Goal: Navigation & Orientation: Find specific page/section

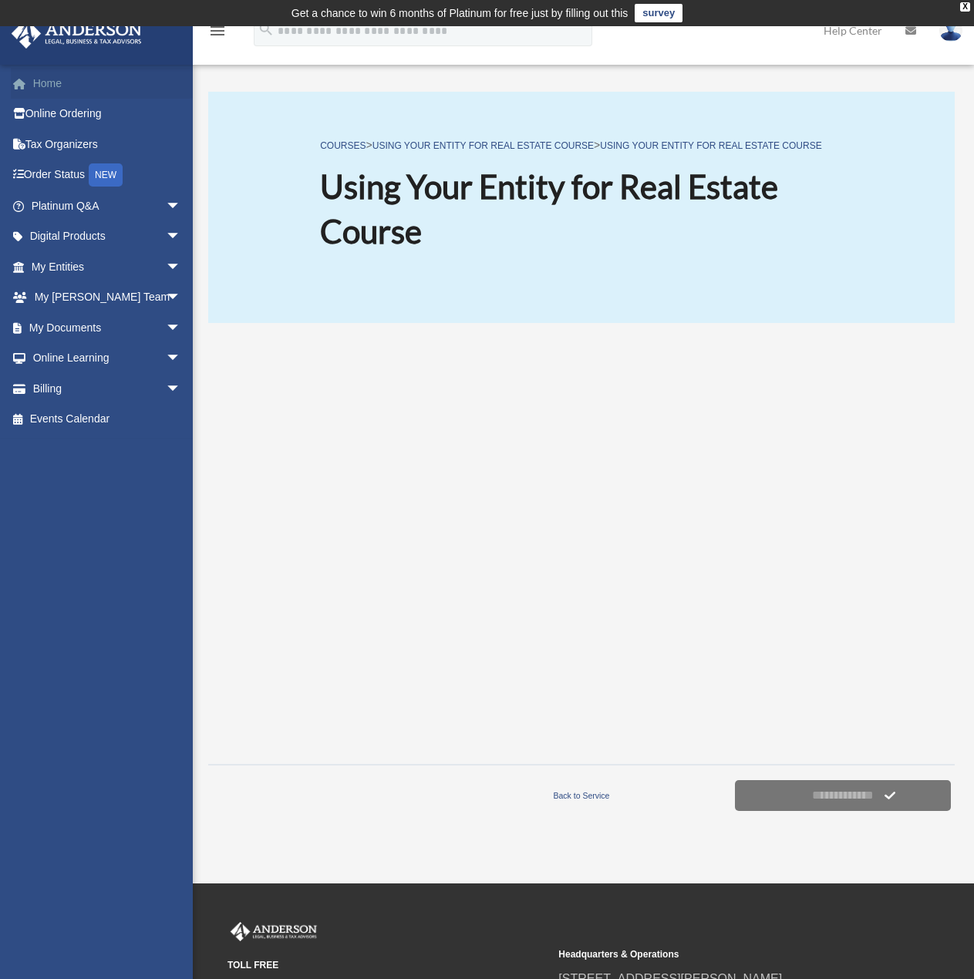
click at [44, 74] on link "Home" at bounding box center [108, 83] width 194 height 31
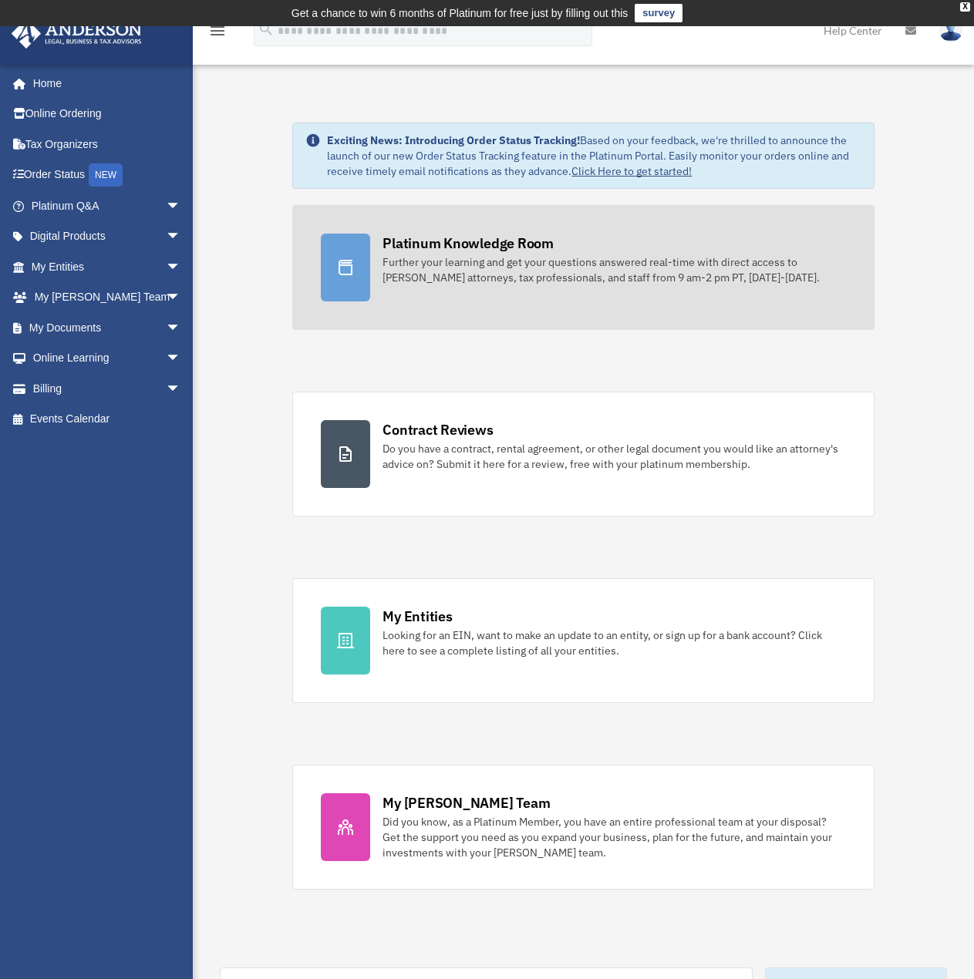
click at [418, 263] on div "Further your learning and get your questions answered real-time with direct acc…" at bounding box center [613, 269] width 463 height 31
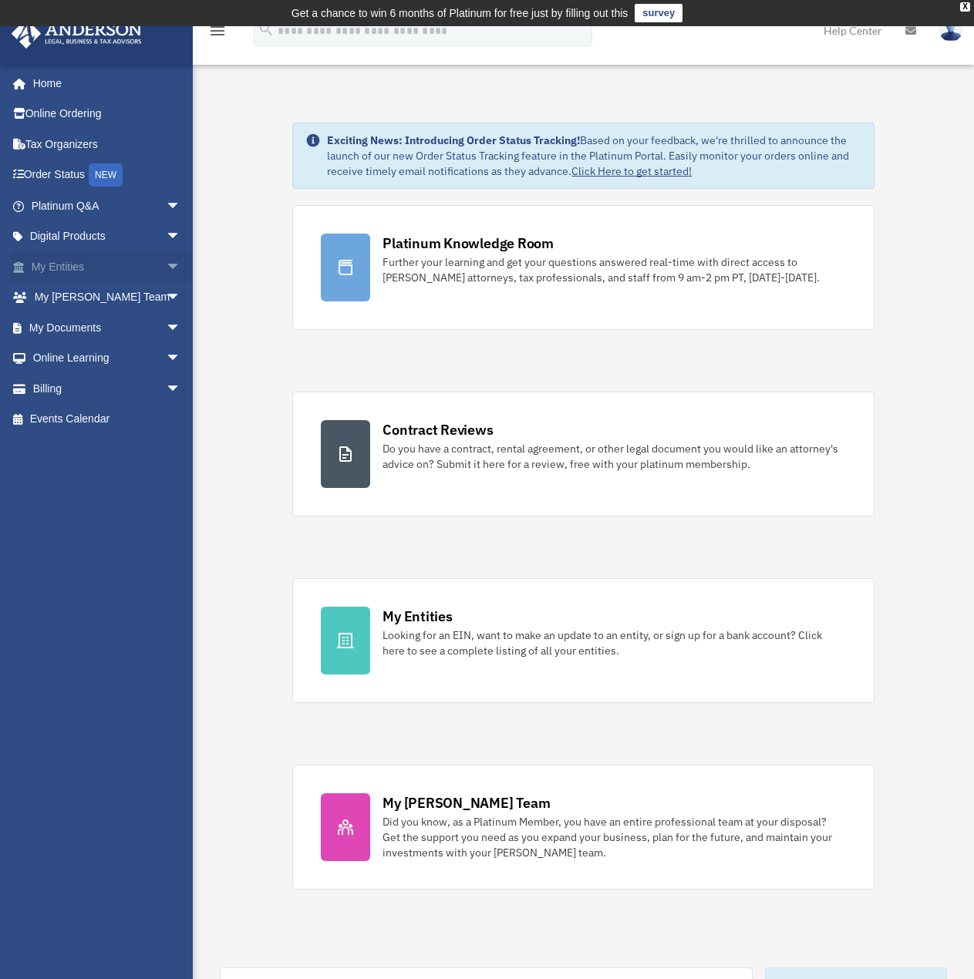
click at [166, 264] on span "arrow_drop_down" at bounding box center [181, 267] width 31 height 32
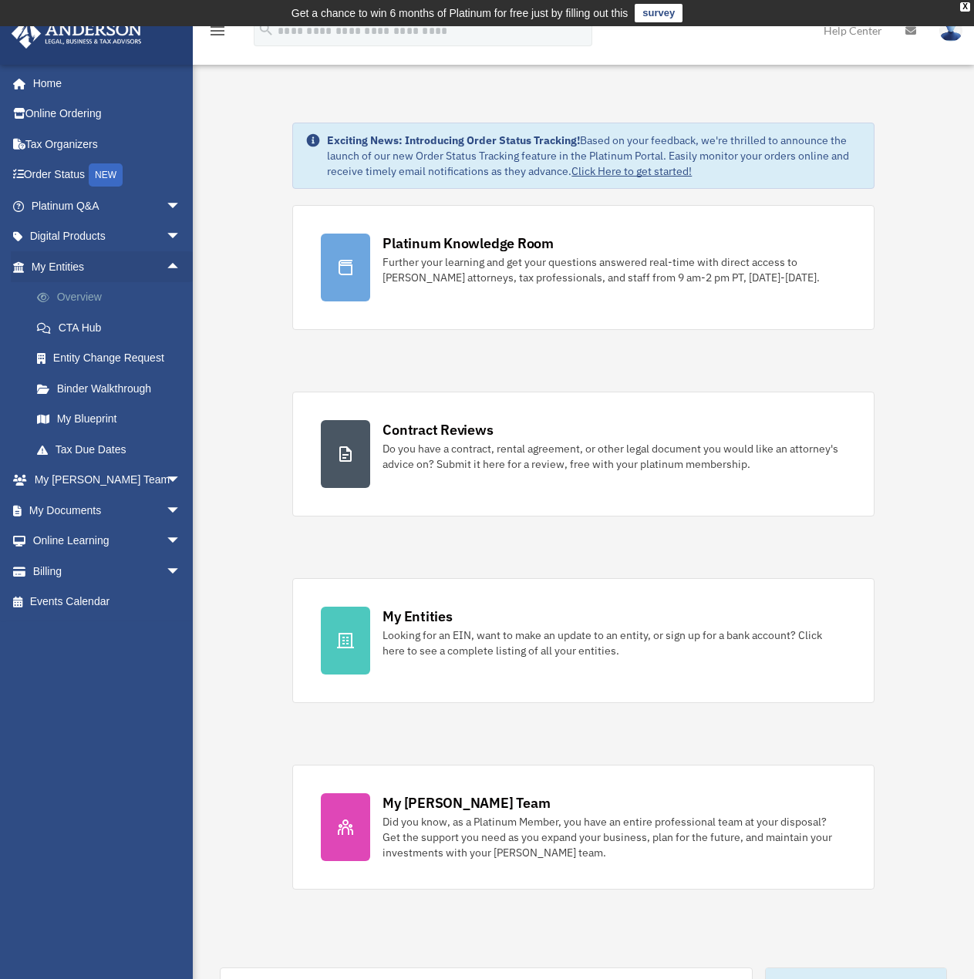
click at [89, 294] on link "Overview" at bounding box center [113, 297] width 183 height 31
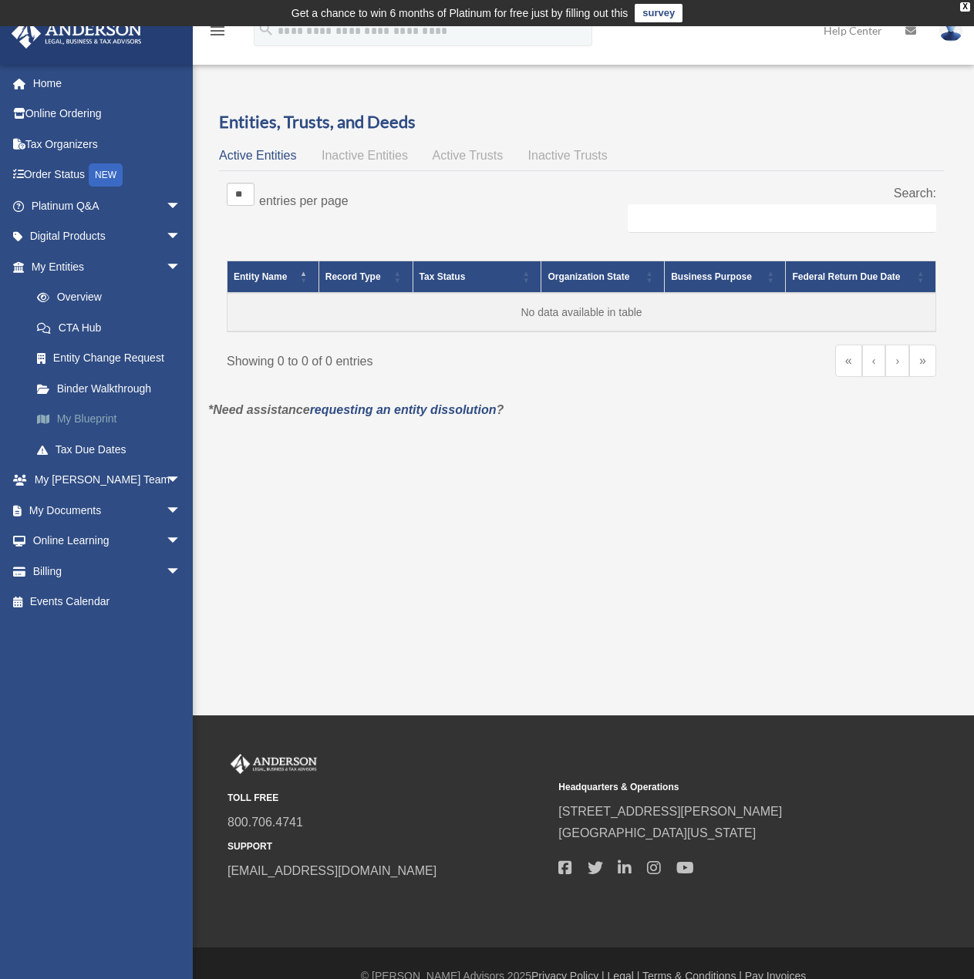
click at [97, 414] on link "My Blueprint" at bounding box center [113, 419] width 183 height 31
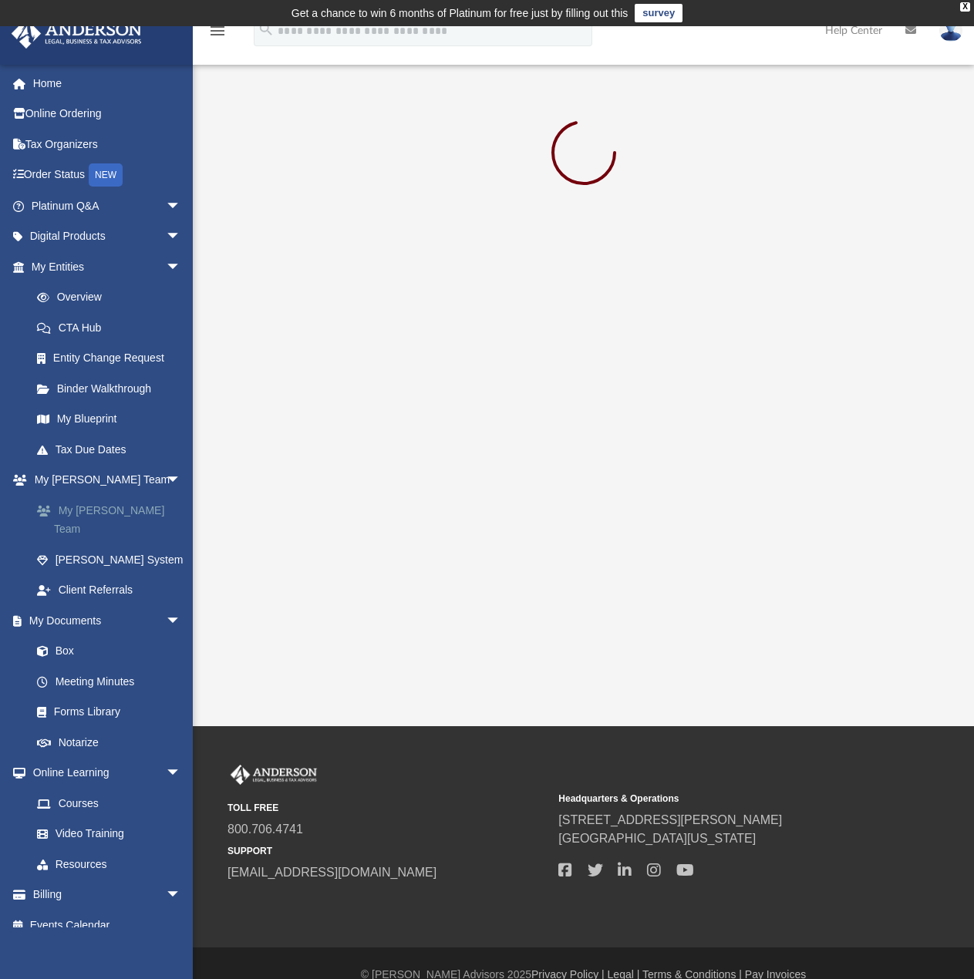
click at [109, 509] on link "My [PERSON_NAME] Team" at bounding box center [113, 519] width 183 height 49
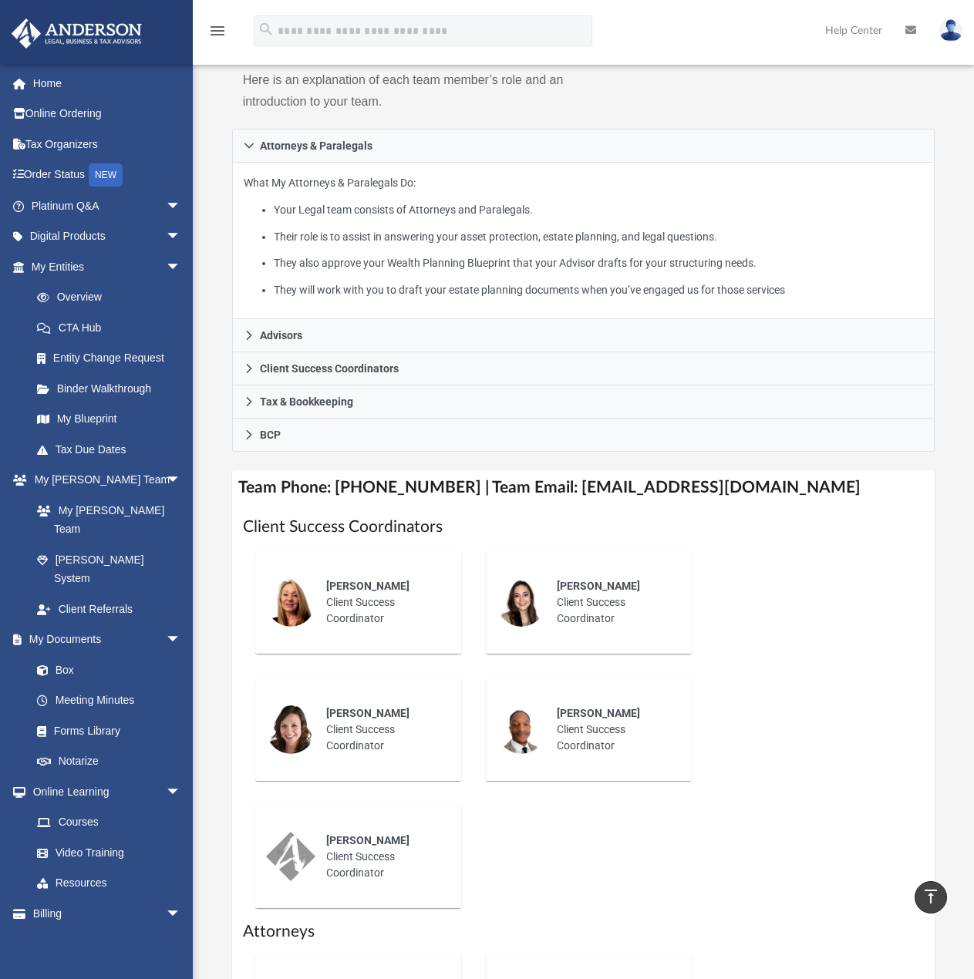
scroll to position [231, 0]
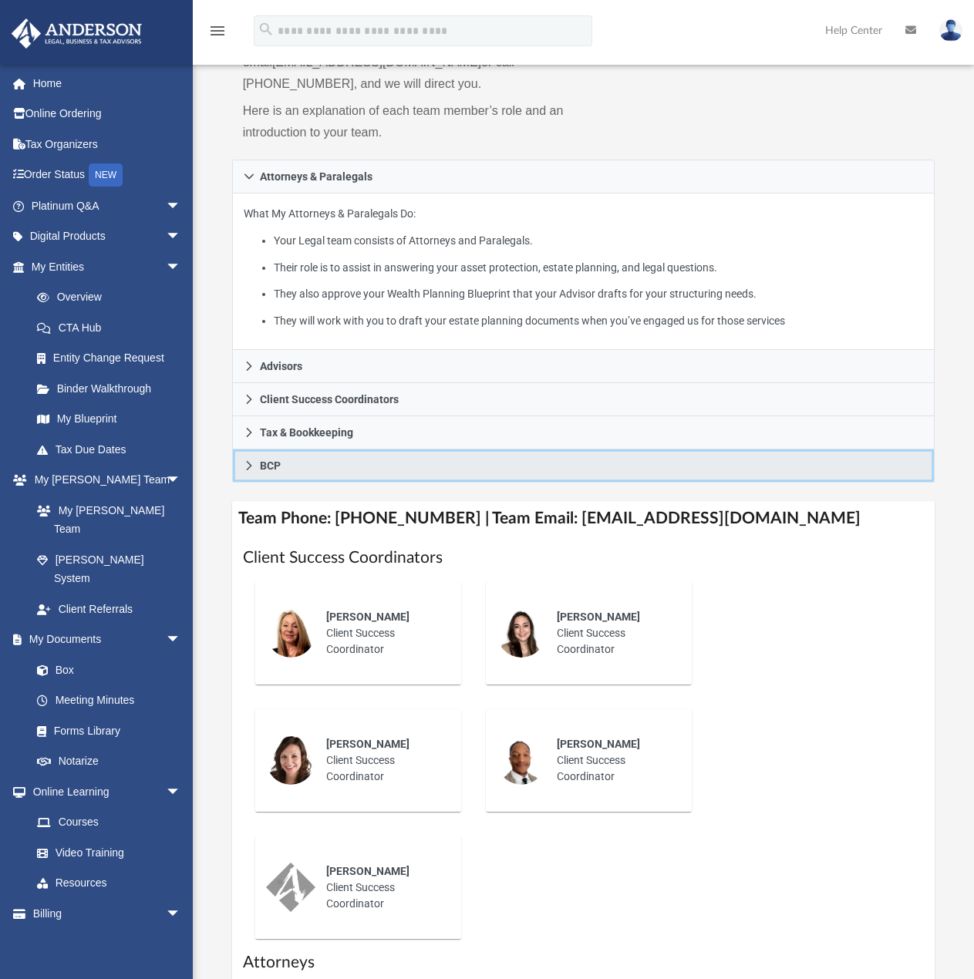
click at [242, 470] on link "BCP" at bounding box center [583, 466] width 703 height 33
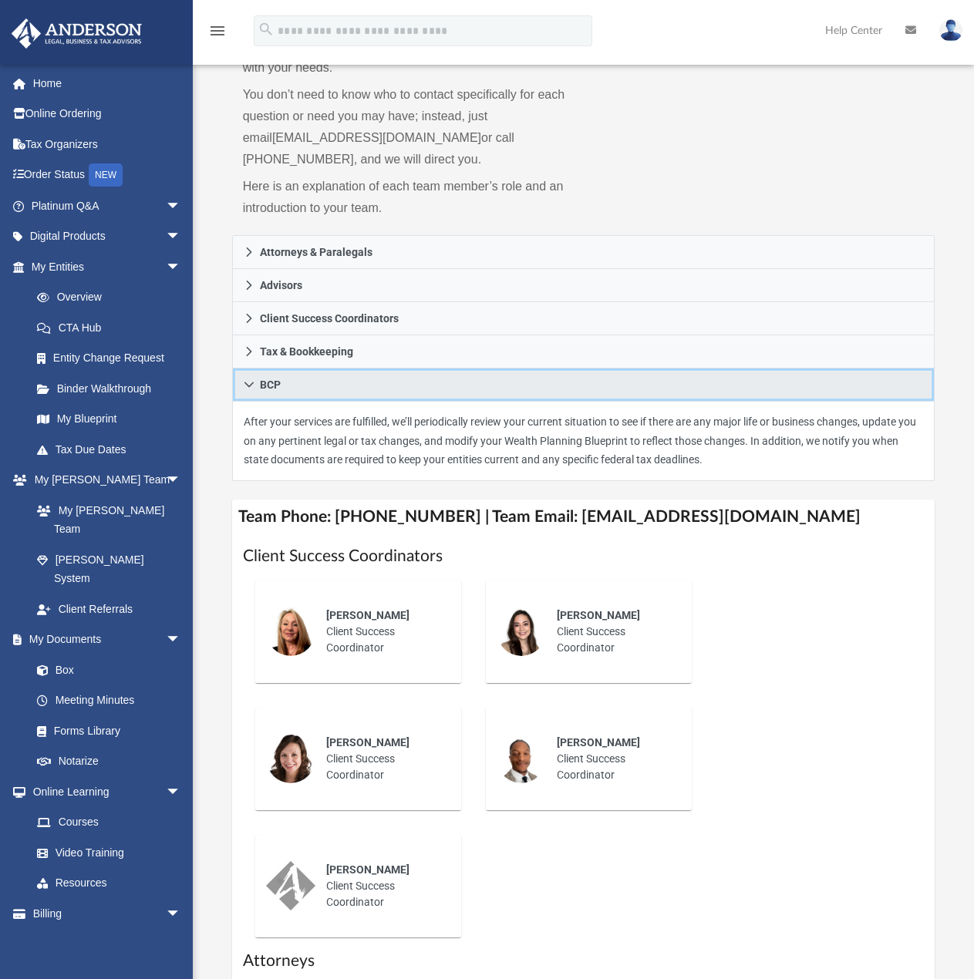
scroll to position [154, 0]
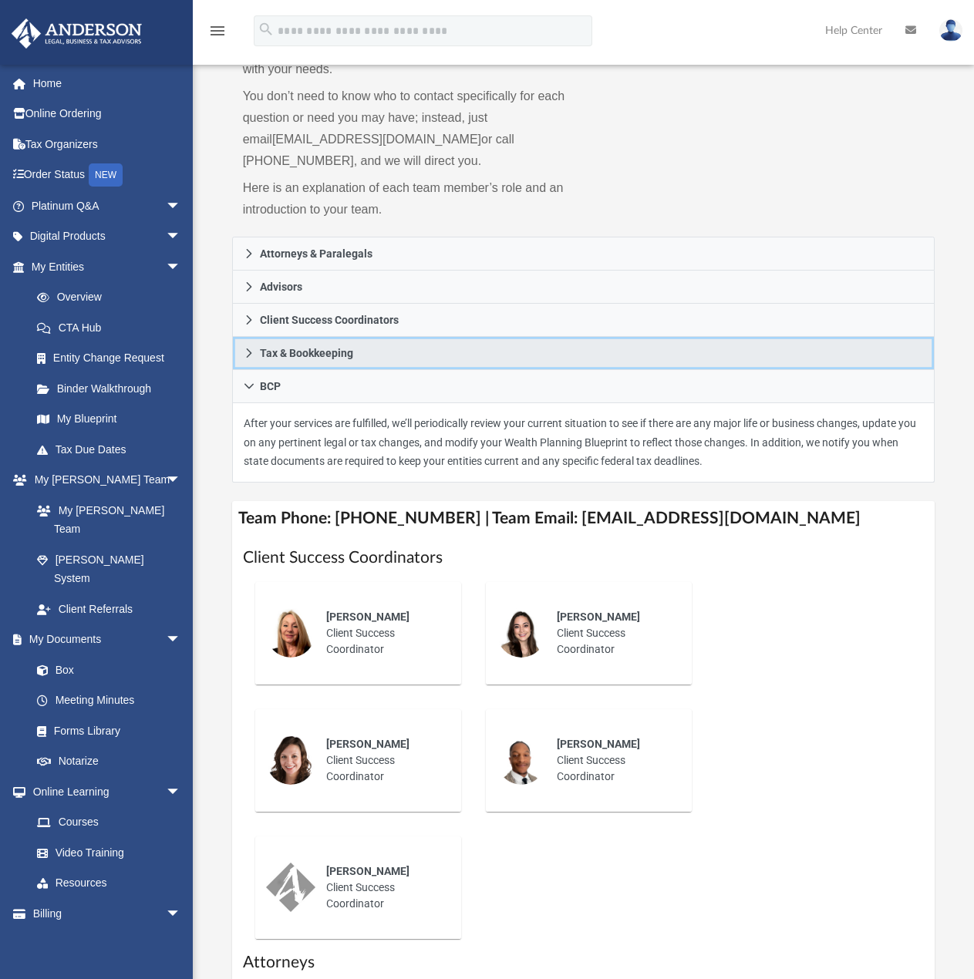
click at [244, 356] on icon at bounding box center [249, 353] width 11 height 11
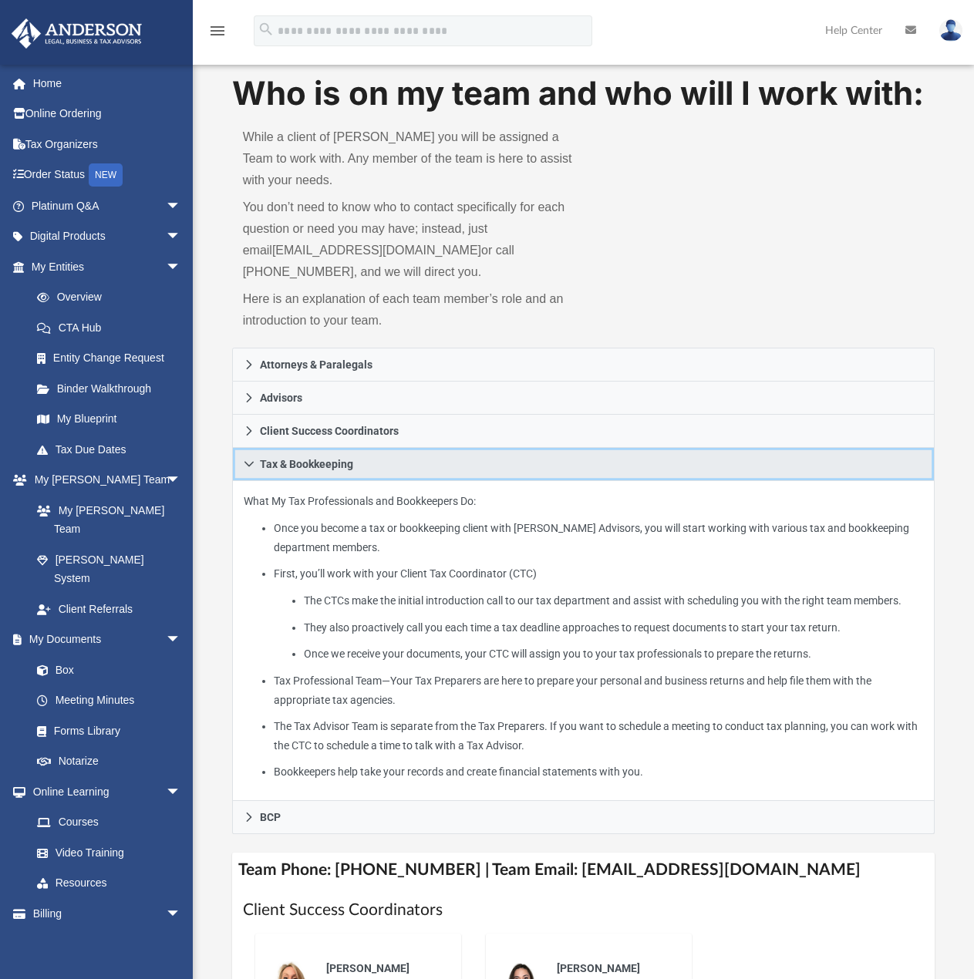
scroll to position [0, 0]
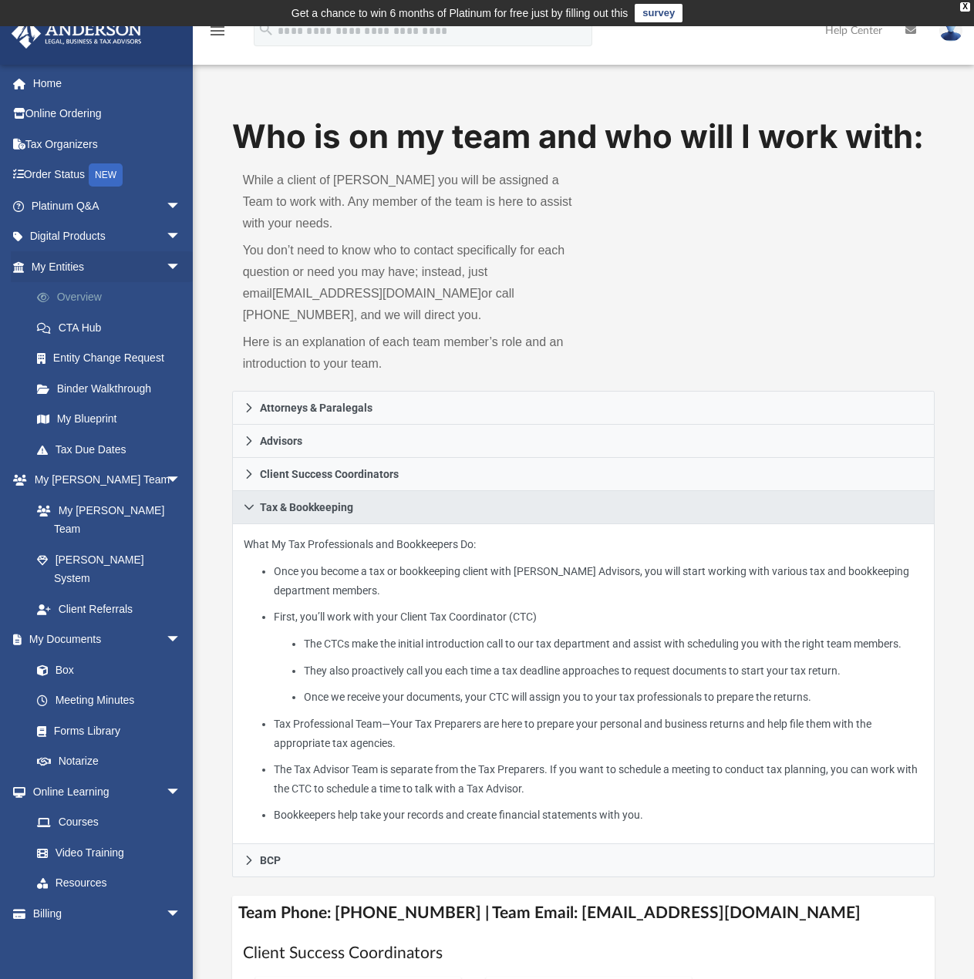
click at [80, 299] on link "Overview" at bounding box center [113, 297] width 183 height 31
